Goal: Navigation & Orientation: Find specific page/section

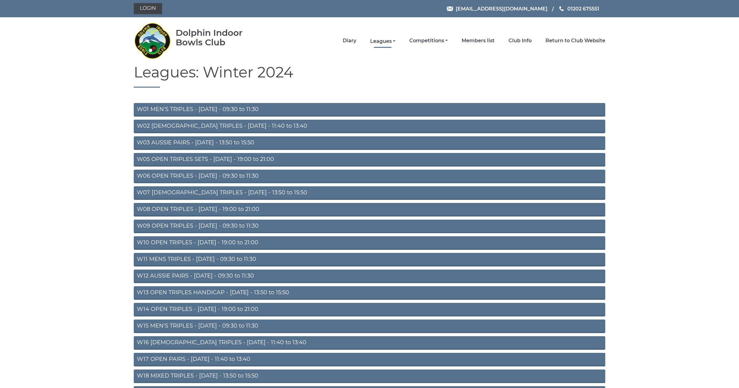
click at [396, 39] on link "Leagues" at bounding box center [382, 41] width 25 height 7
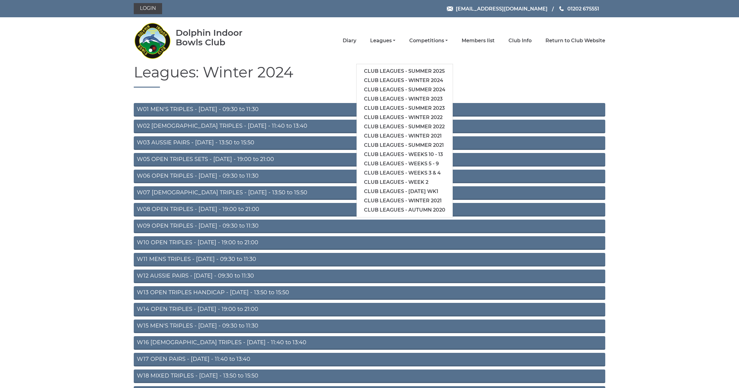
click at [307, 30] on div "Dolphin Indoor Bowls Club Diary Leagues Club leagues - Summer 2025 Club leagues…" at bounding box center [369, 41] width 481 height 42
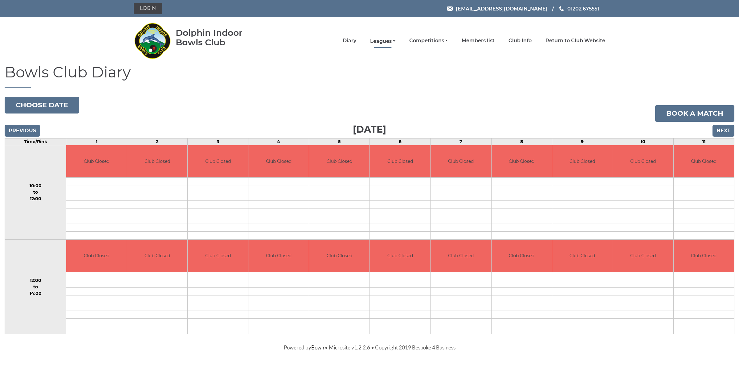
click at [396, 43] on link "Leagues" at bounding box center [382, 41] width 25 height 7
